Goal: Transaction & Acquisition: Purchase product/service

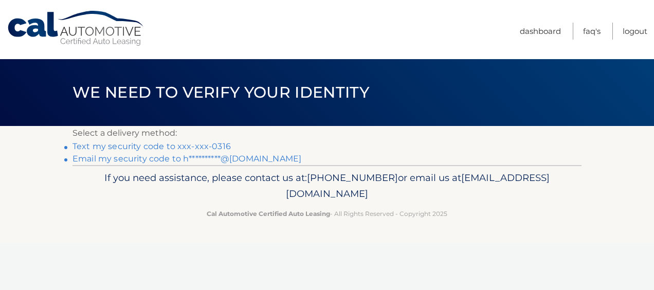
click at [213, 145] on link "Text my security code to xxx-xxx-0316" at bounding box center [151, 146] width 158 height 10
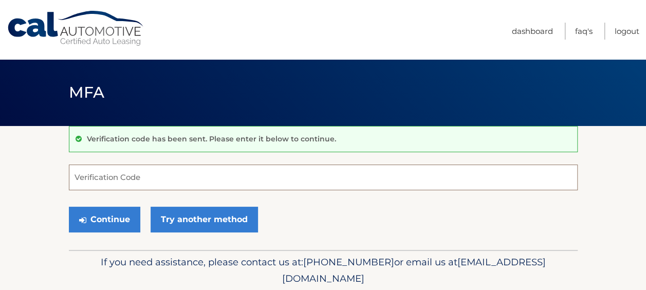
click at [211, 176] on input "Verification Code" at bounding box center [323, 178] width 509 height 26
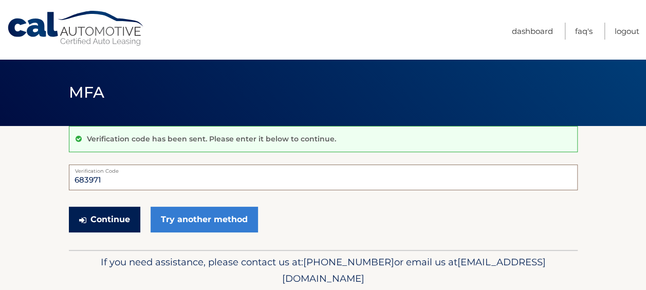
type input "683971"
click at [124, 218] on button "Continue" at bounding box center [104, 220] width 71 height 26
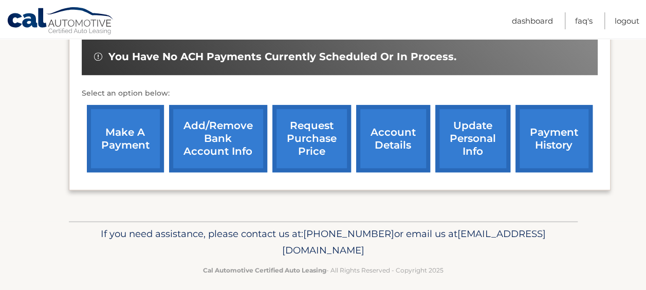
scroll to position [332, 0]
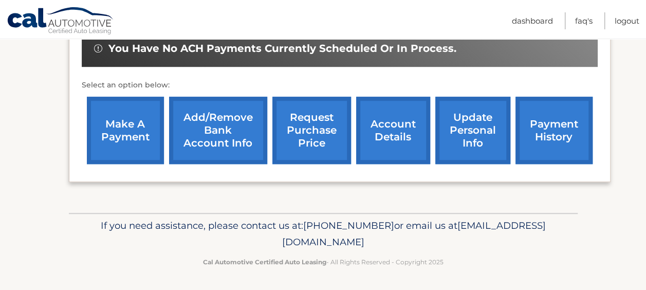
click at [110, 128] on link "make a payment" at bounding box center [125, 130] width 77 height 67
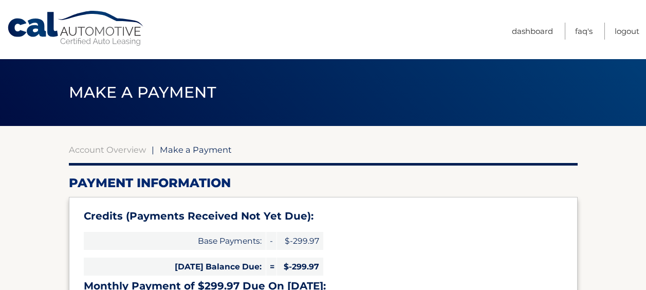
select select "ODMwNjlkNTktNGZhMi00YmM3LWFkZjgtYzkzMzk1NTVjZGFi"
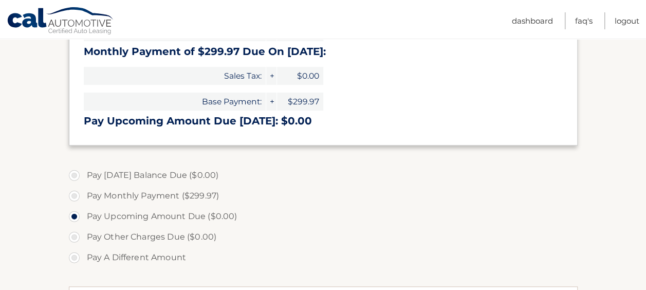
scroll to position [257, 0]
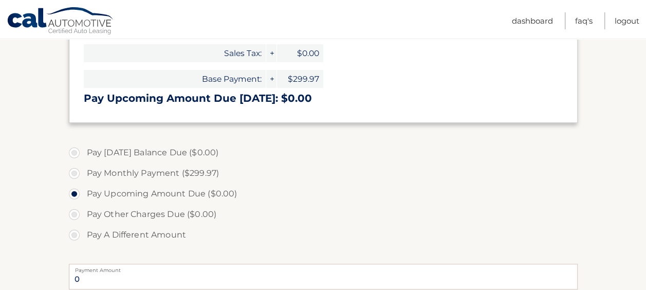
click at [74, 172] on label "Pay Monthly Payment ($299.97)" at bounding box center [323, 173] width 509 height 21
click at [74, 172] on input "Pay Monthly Payment ($299.97)" at bounding box center [78, 171] width 10 height 16
radio input "true"
type input "299.97"
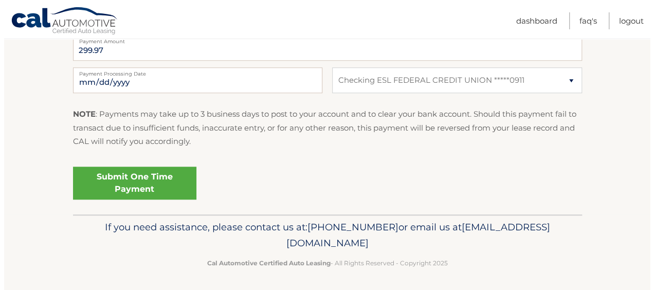
scroll to position [488, 0]
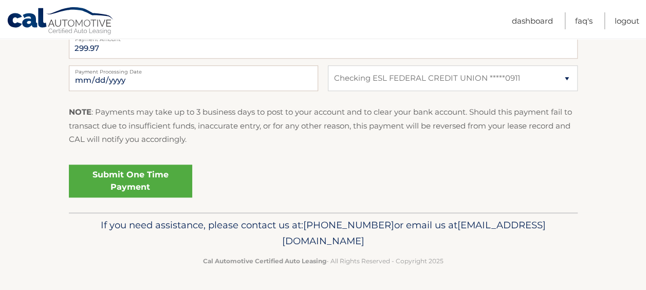
click at [116, 176] on link "Submit One Time Payment" at bounding box center [130, 181] width 123 height 33
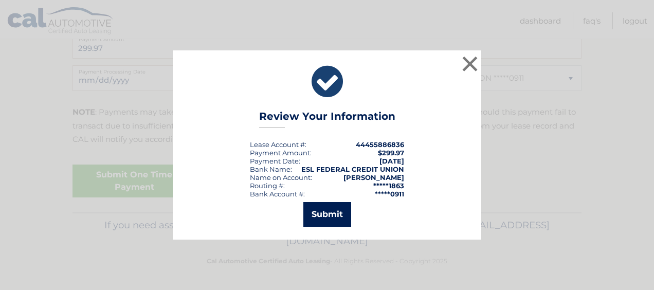
click at [330, 214] on button "Submit" at bounding box center [327, 214] width 48 height 25
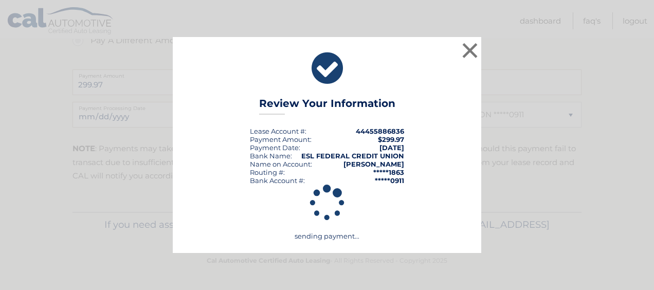
scroll to position [451, 0]
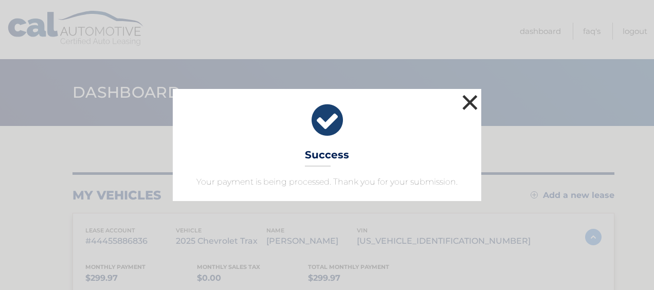
click at [465, 99] on button "×" at bounding box center [470, 102] width 21 height 21
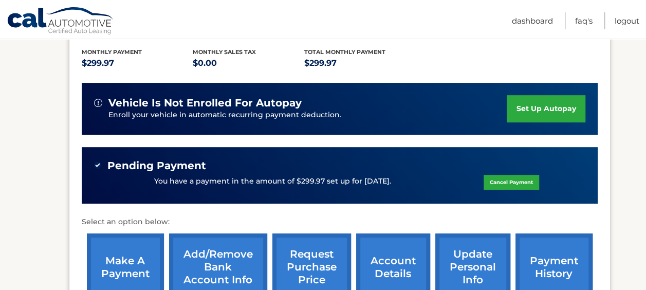
scroll to position [257, 0]
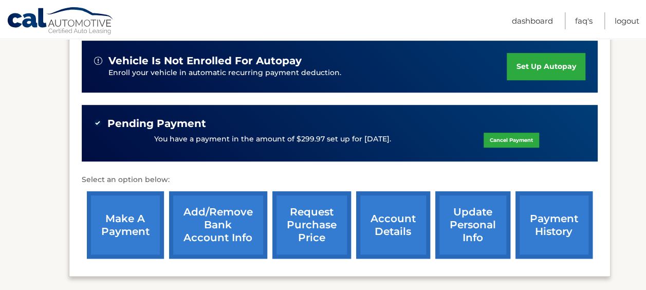
click at [549, 217] on link "payment history" at bounding box center [554, 224] width 77 height 67
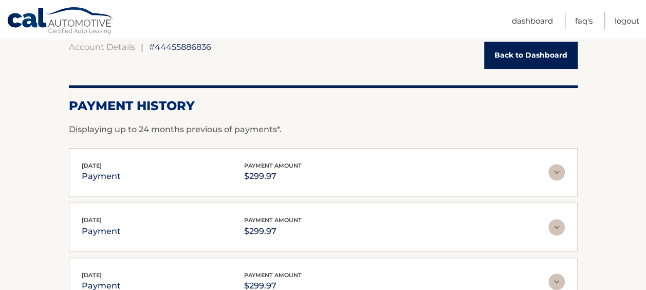
scroll to position [103, 0]
click at [563, 170] on img at bounding box center [557, 172] width 16 height 16
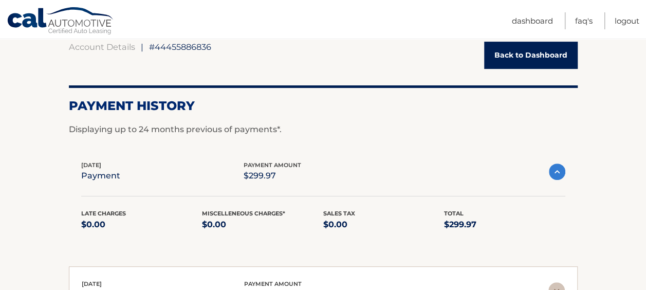
click at [556, 173] on img at bounding box center [557, 171] width 16 height 16
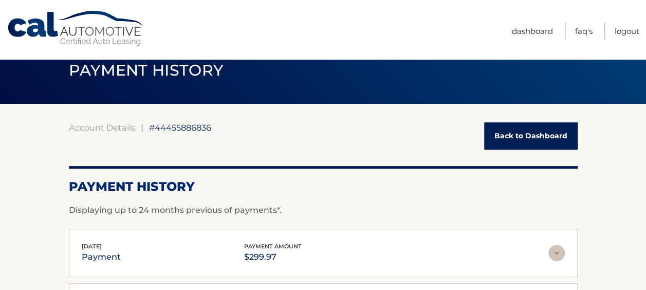
scroll to position [0, 0]
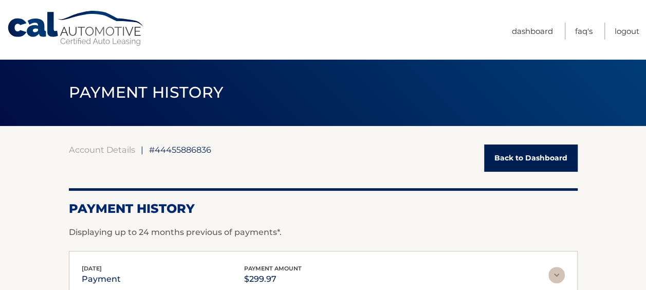
click at [507, 157] on link "Back to Dashboard" at bounding box center [531, 157] width 94 height 27
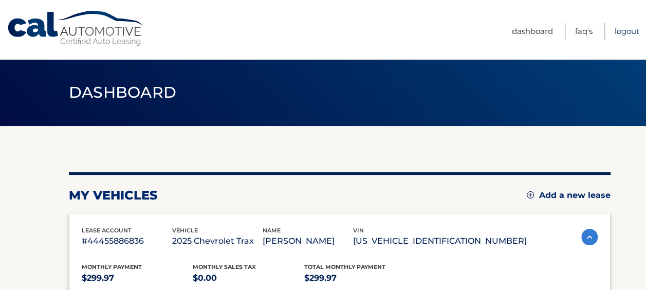
click at [635, 30] on link "Logout" at bounding box center [627, 31] width 25 height 17
